Goal: Navigation & Orientation: Find specific page/section

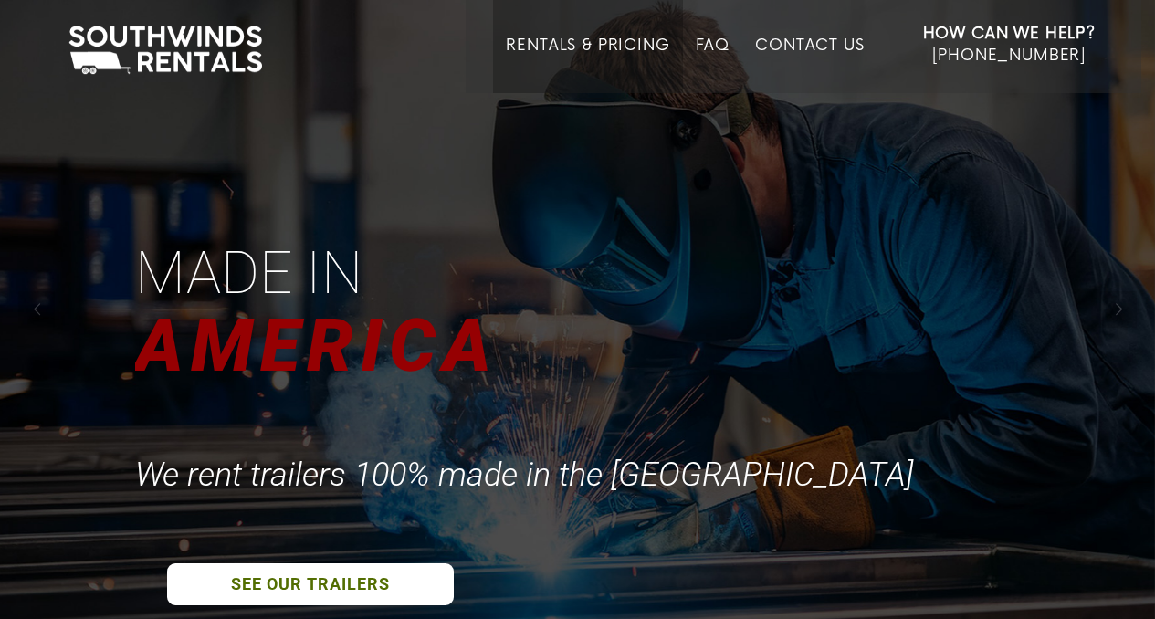
click at [608, 47] on link "Rentals & Pricing" at bounding box center [588, 65] width 164 height 57
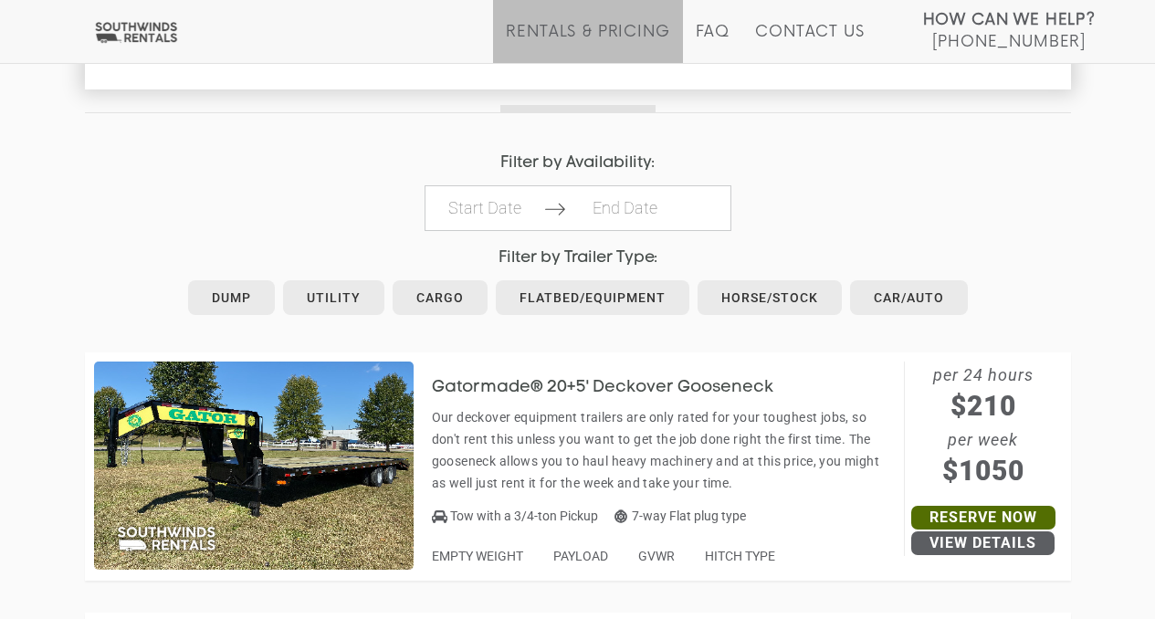
scroll to position [913, 0]
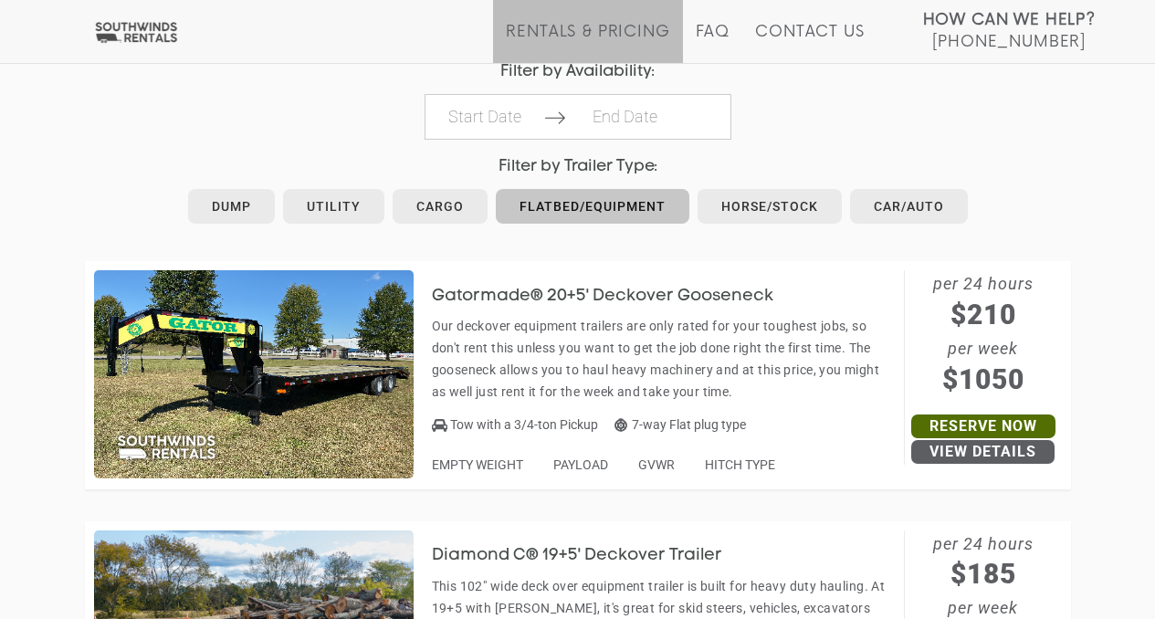
click at [569, 197] on link "Flatbed/Equipment" at bounding box center [593, 206] width 194 height 35
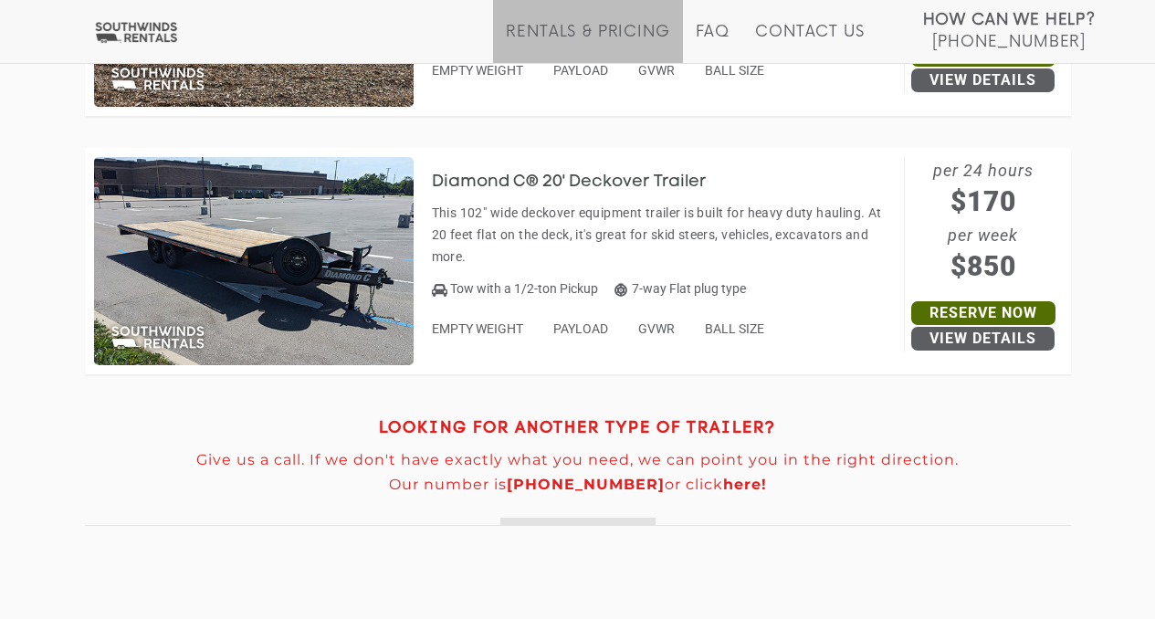
scroll to position [3654, 0]
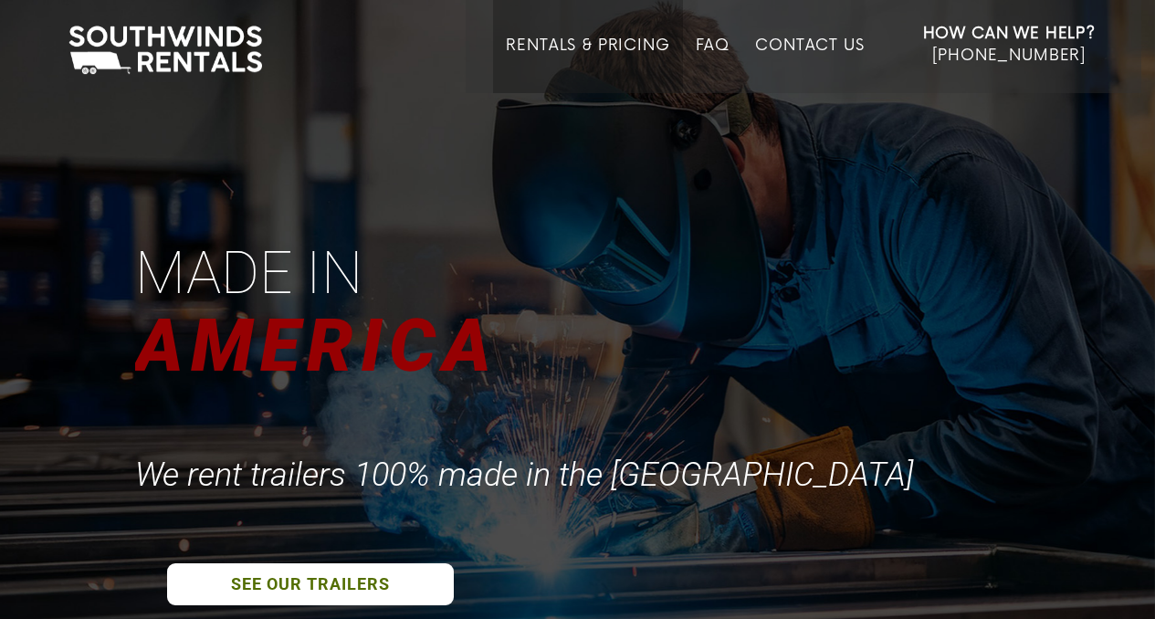
click at [532, 33] on li "Rentals & Pricing" at bounding box center [587, 46] width 189 height 93
click at [532, 44] on link "Rentals & Pricing" at bounding box center [588, 65] width 164 height 57
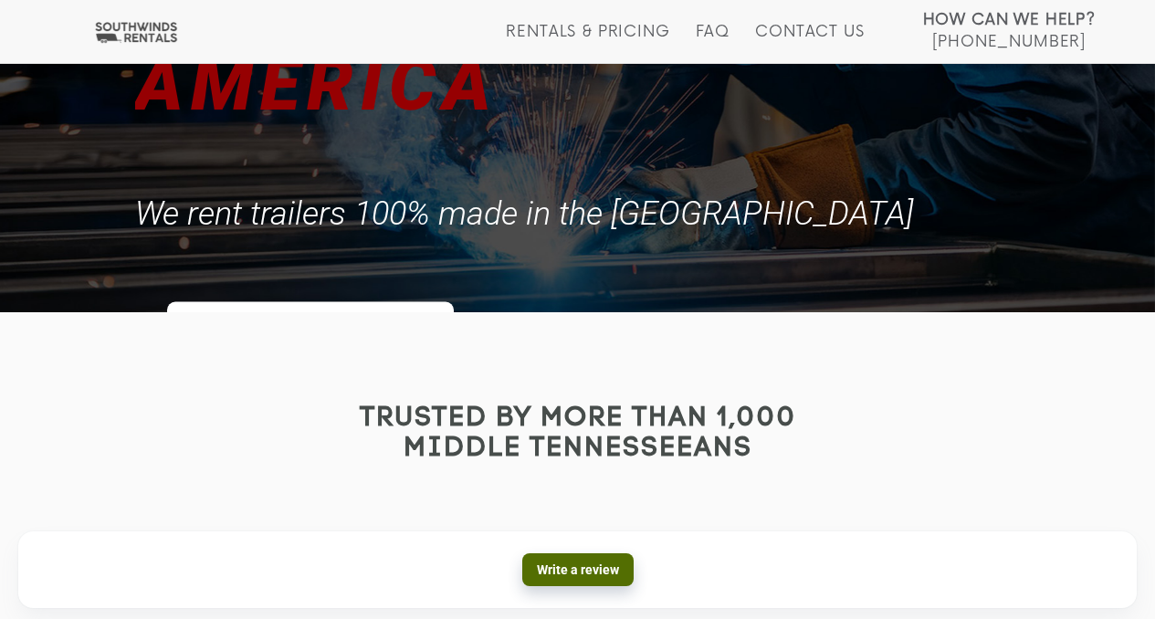
scroll to position [457, 0]
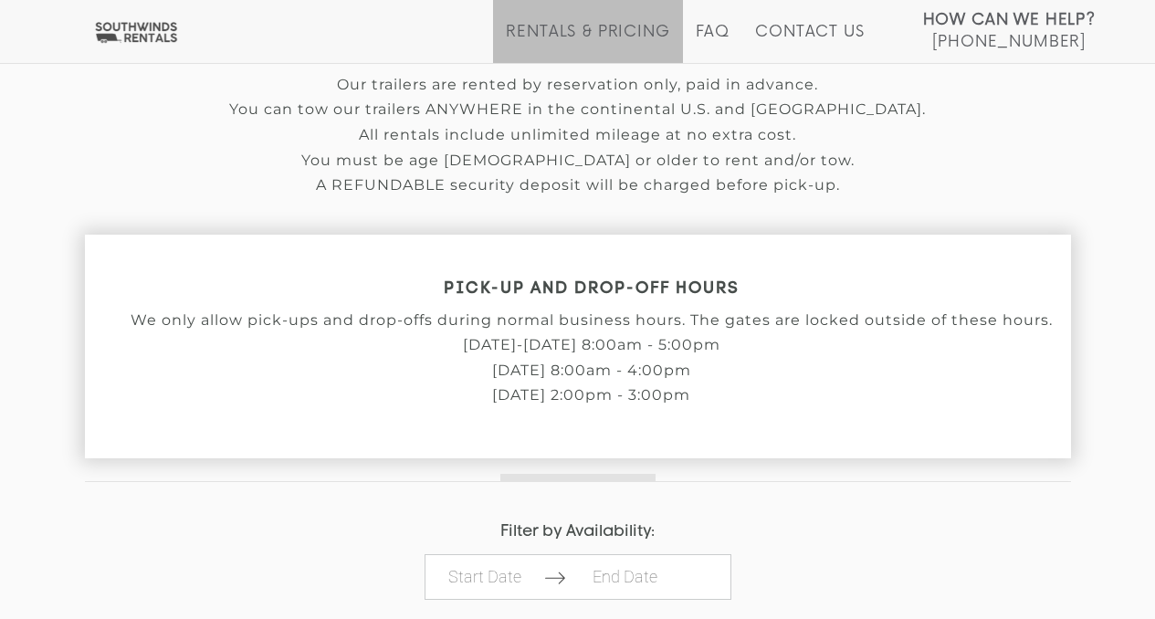
scroll to position [457, 0]
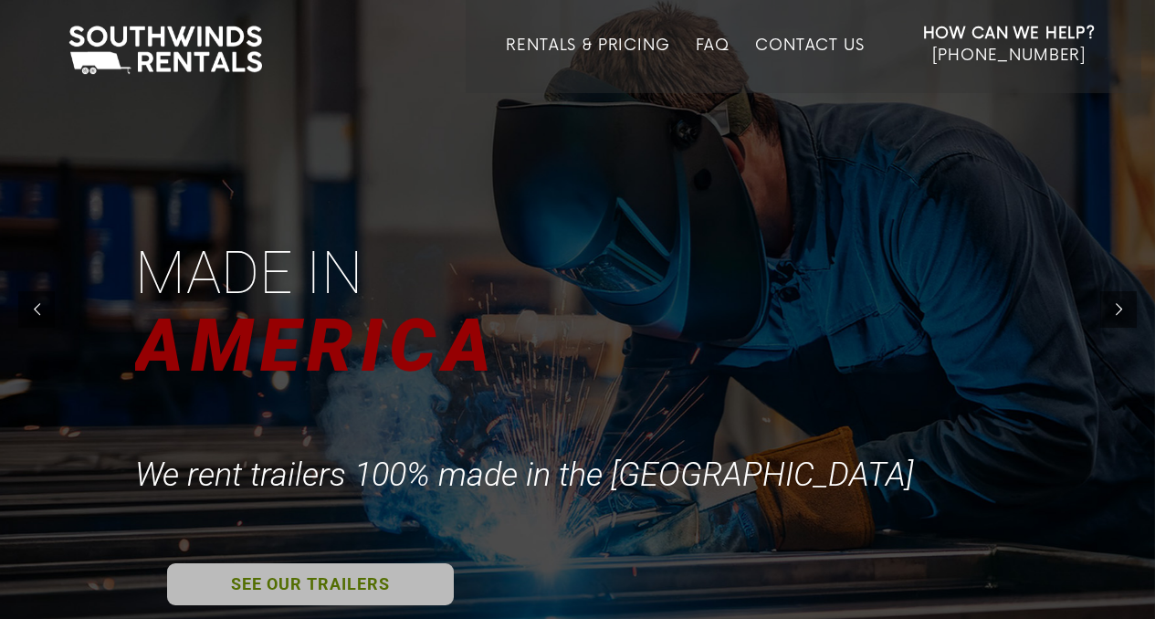
click at [311, 585] on link "SEE OUR TRAILERS" at bounding box center [310, 585] width 287 height 42
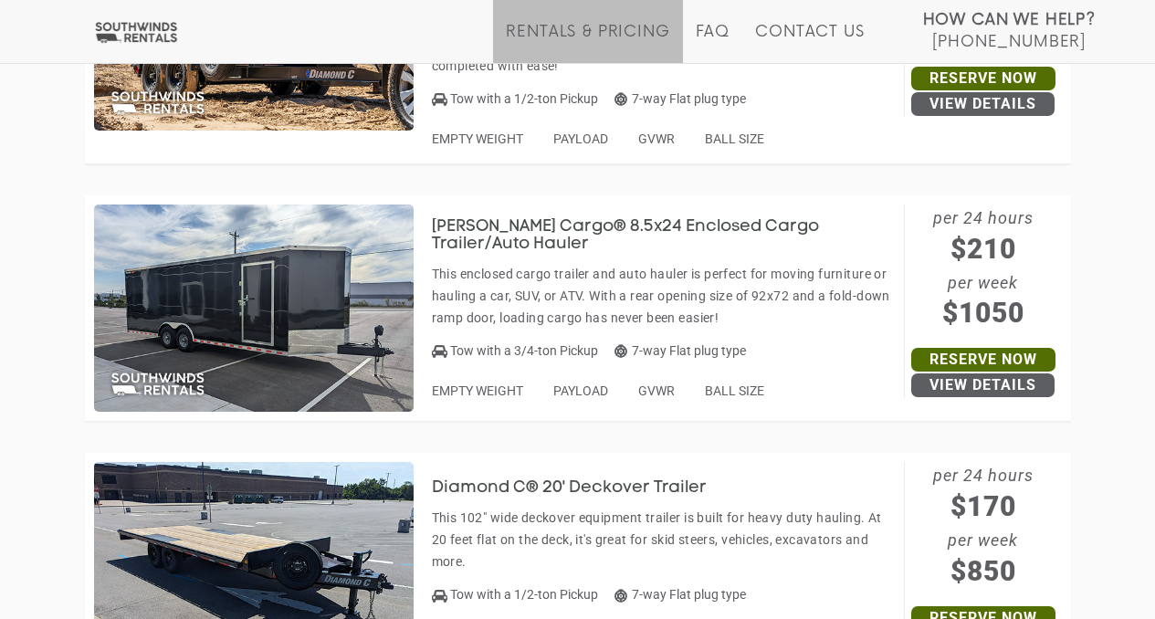
scroll to position [8038, 0]
